Goal: Task Accomplishment & Management: Manage account settings

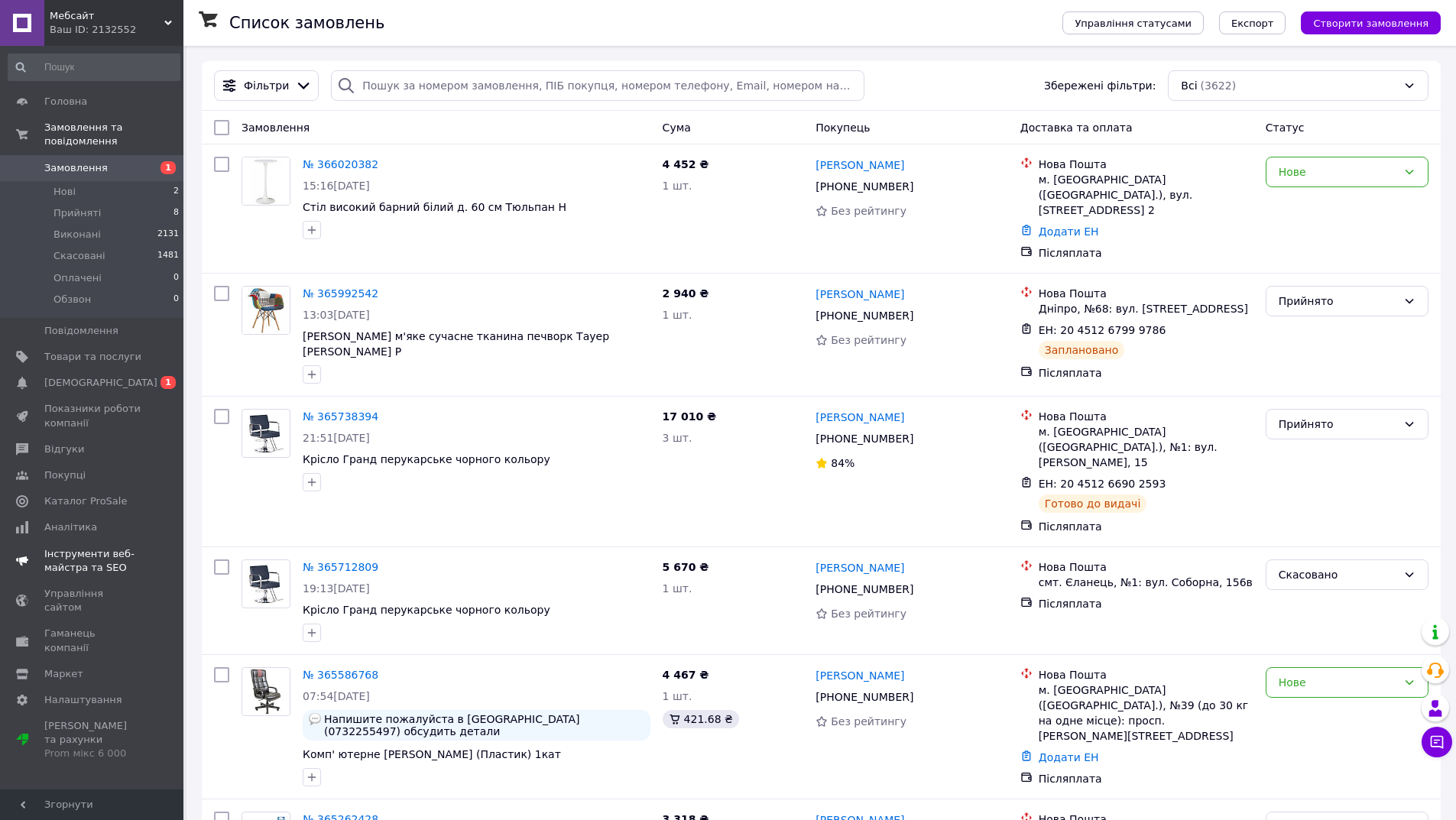
click at [91, 376] on span "[DEMOGRAPHIC_DATA]" at bounding box center [100, 383] width 113 height 14
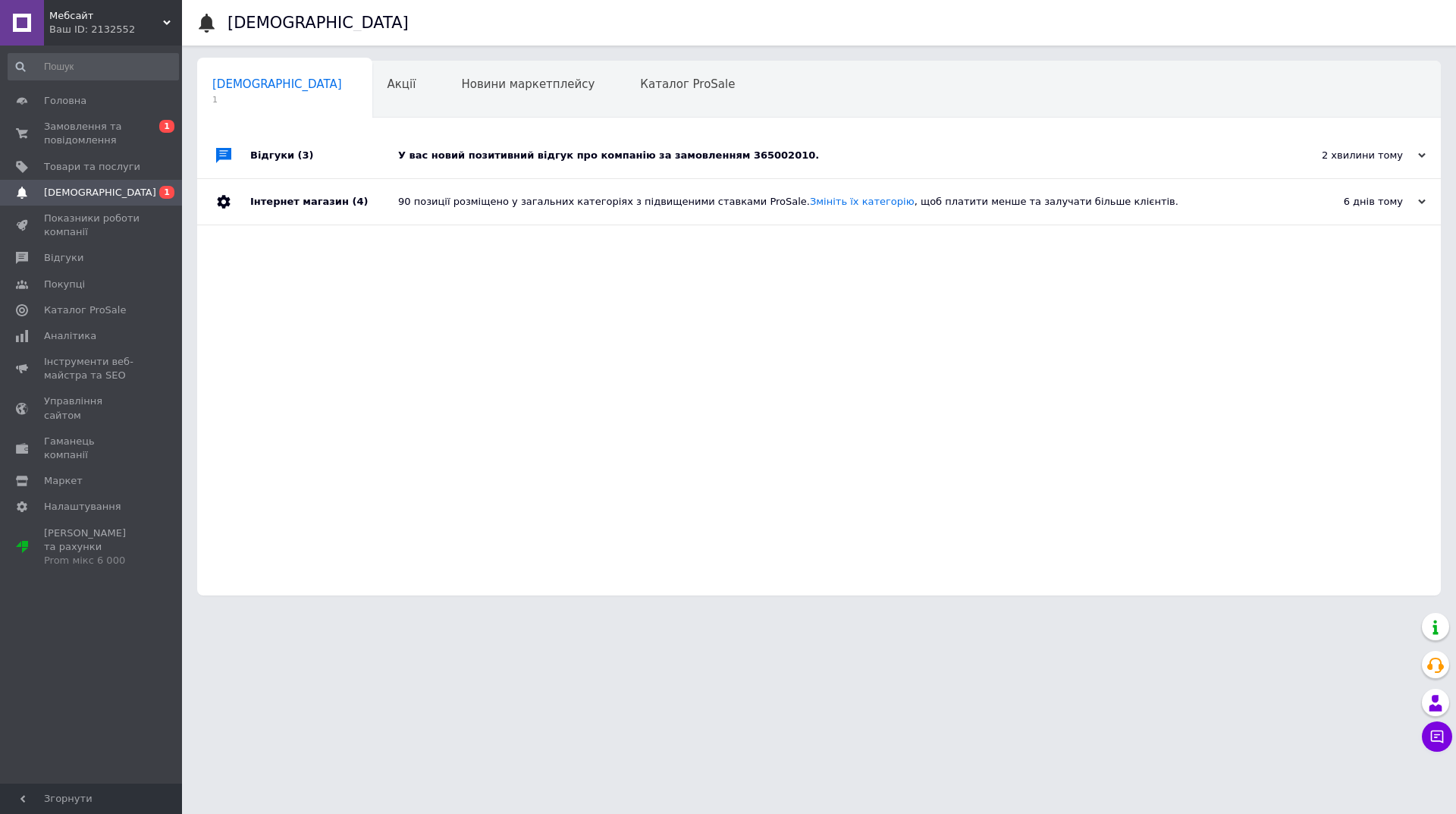
click at [540, 151] on div "У вас новий позитивний відгук про компанію за замовленням 365002010." at bounding box center [835, 156] width 876 height 14
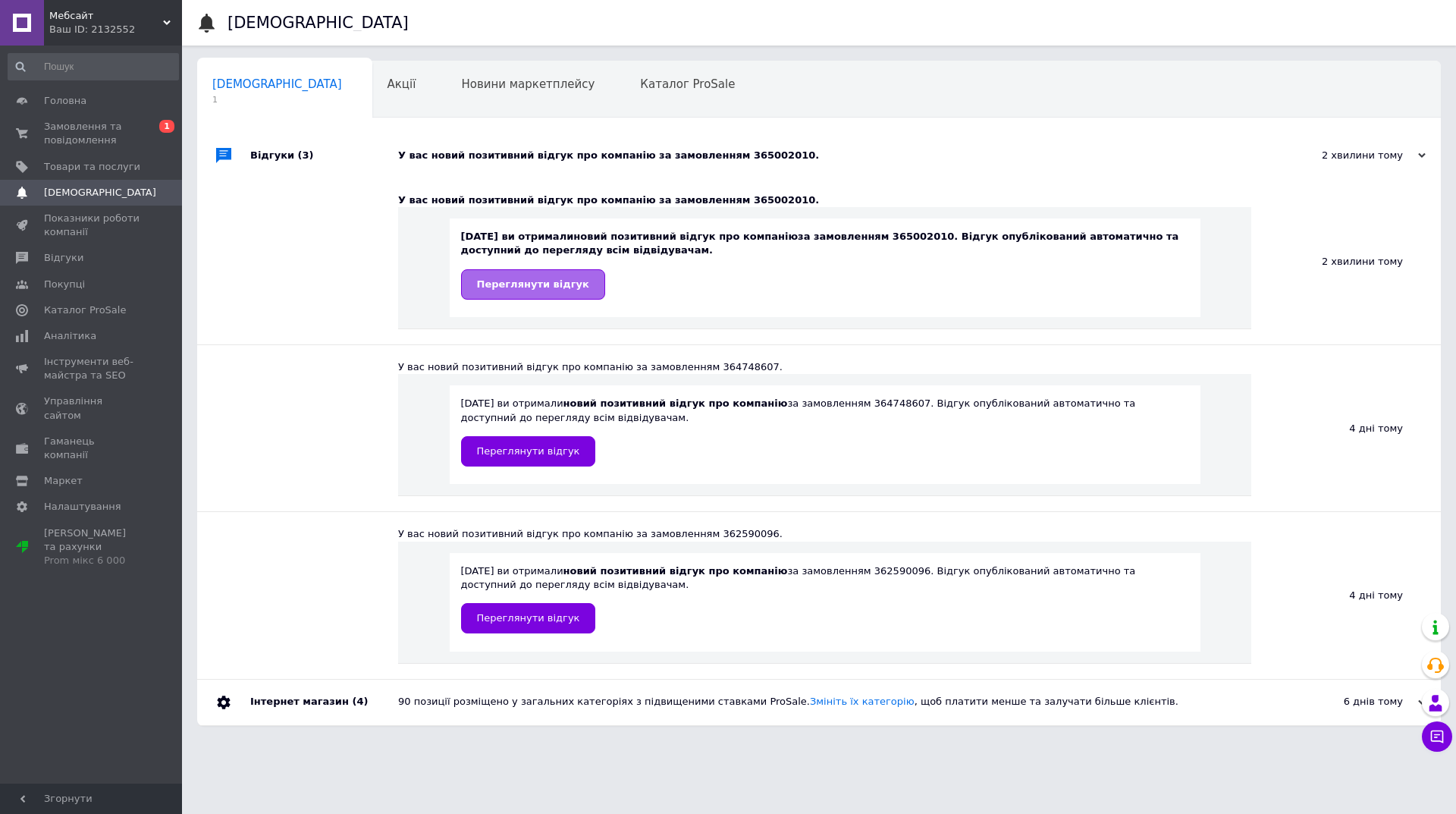
click at [540, 281] on span "Переглянути відгук" at bounding box center [533, 284] width 113 height 11
click at [541, 284] on span "Переглянути відгук" at bounding box center [533, 284] width 113 height 11
click at [74, 127] on span "Замовлення та повідомлення" at bounding box center [92, 133] width 96 height 28
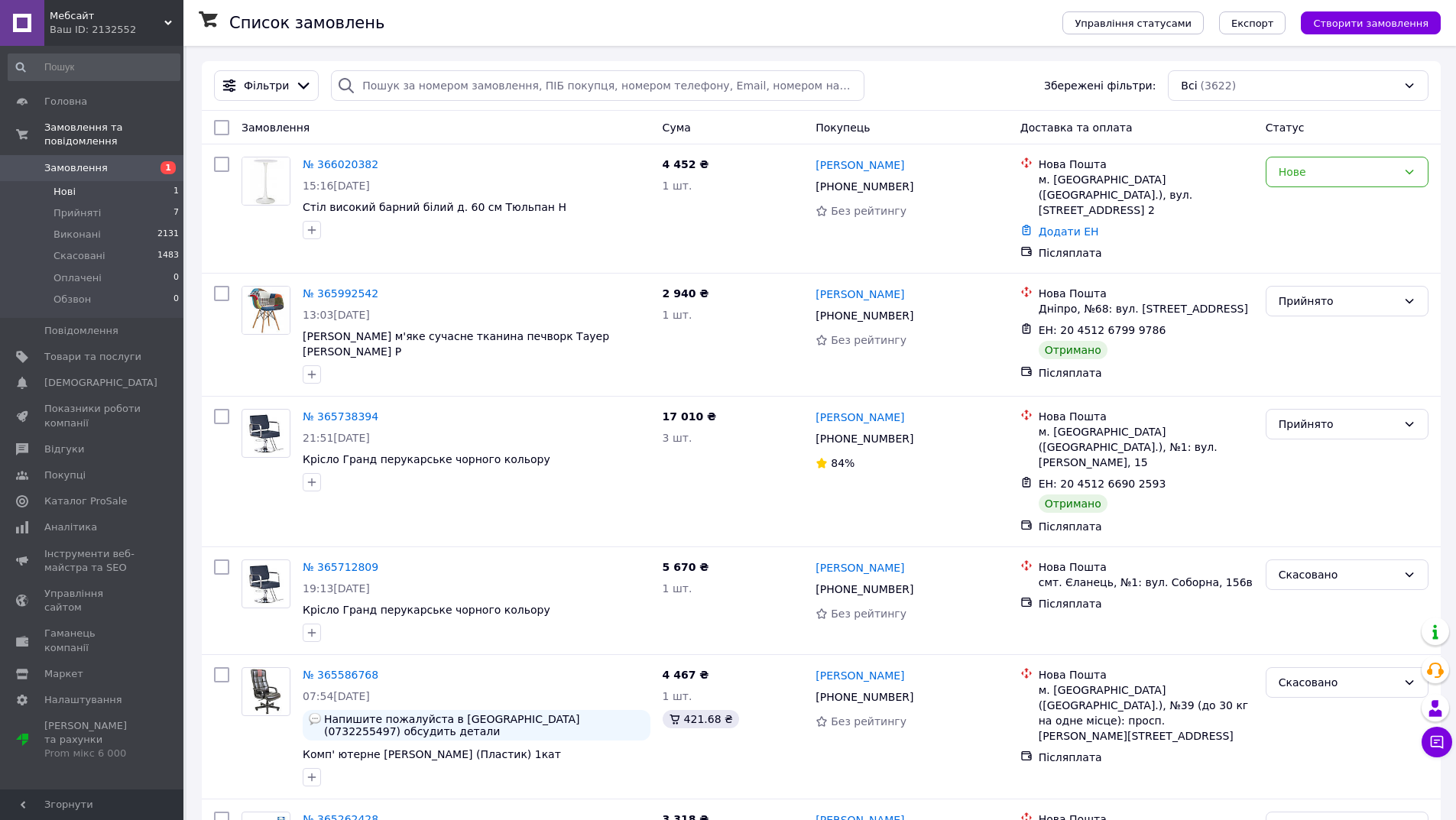
click at [65, 181] on li "Нові 1" at bounding box center [94, 191] width 188 height 22
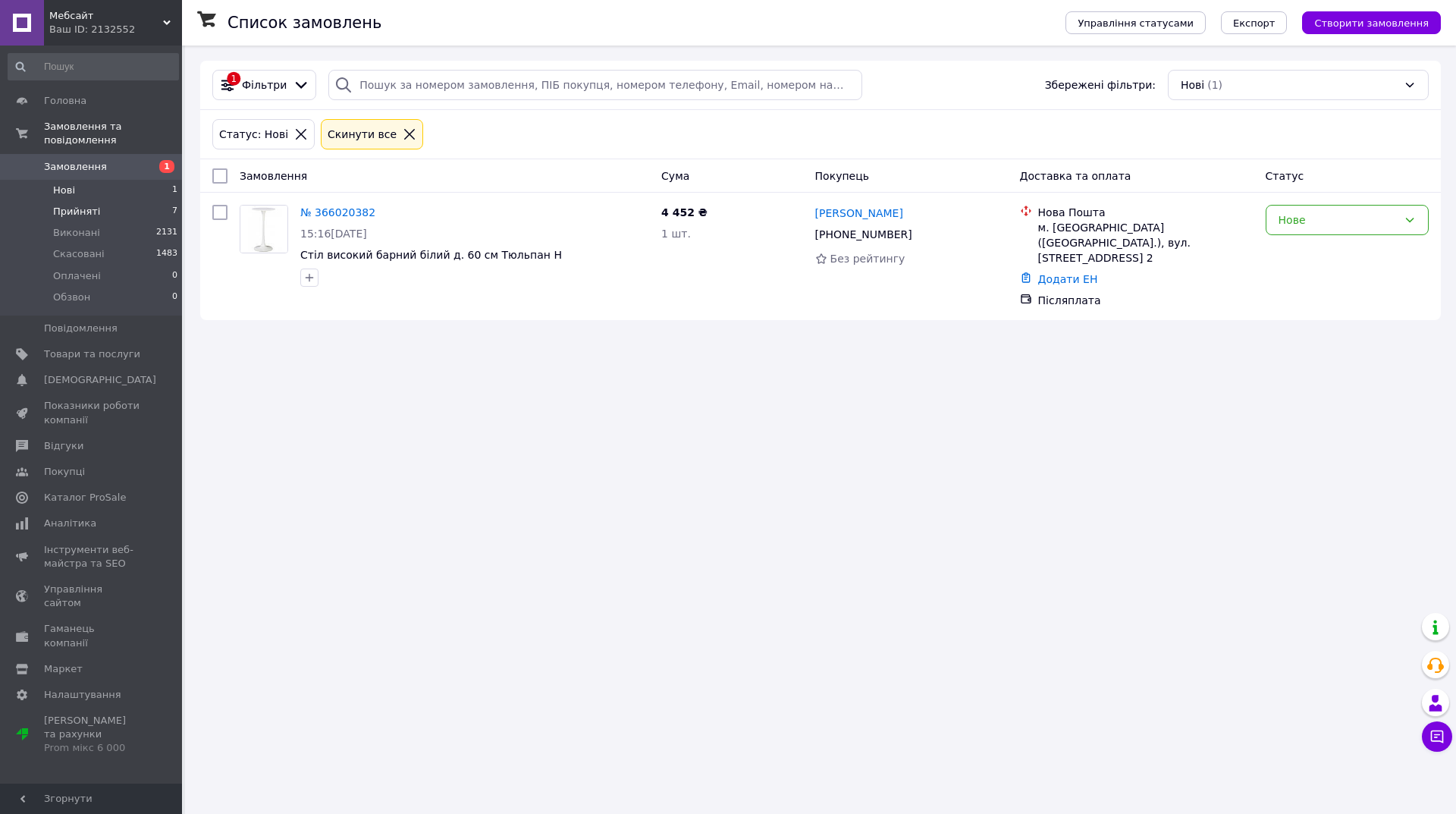
click at [71, 205] on span "Прийняті" at bounding box center [76, 211] width 47 height 14
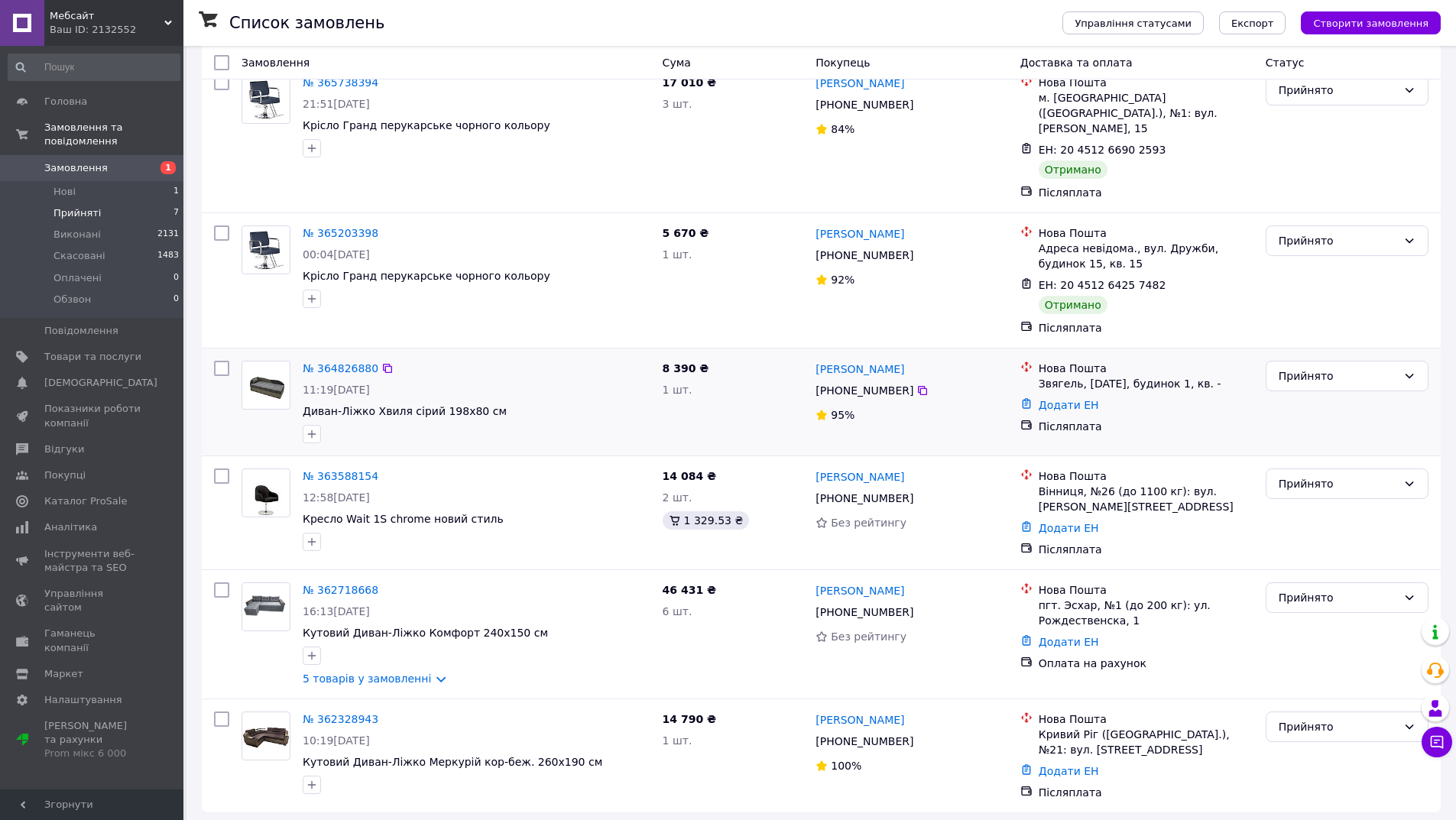
scroll to position [260, 0]
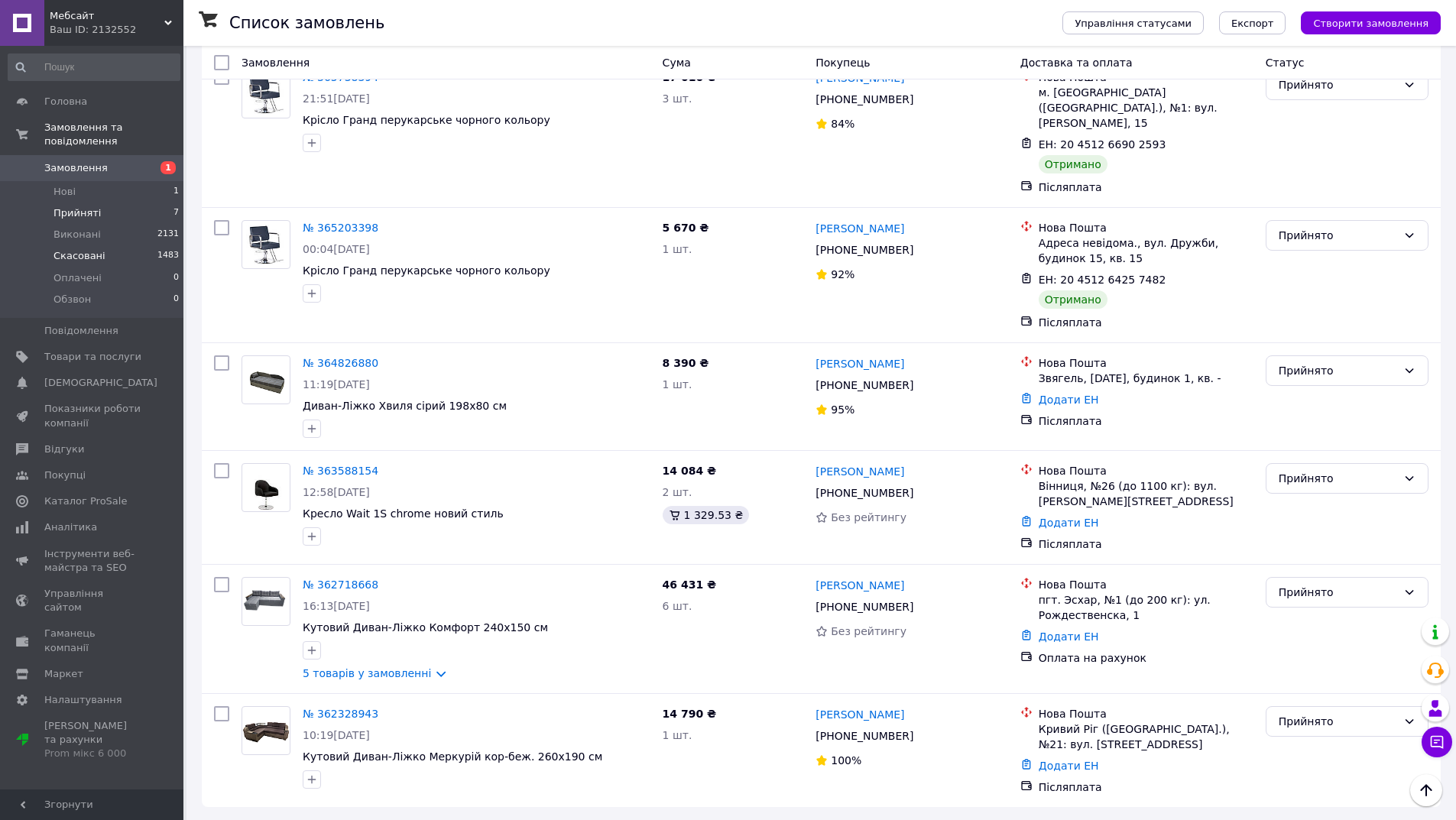
click at [77, 249] on span "Скасовані" at bounding box center [80, 256] width 52 height 14
